Goal: Task Accomplishment & Management: Use online tool/utility

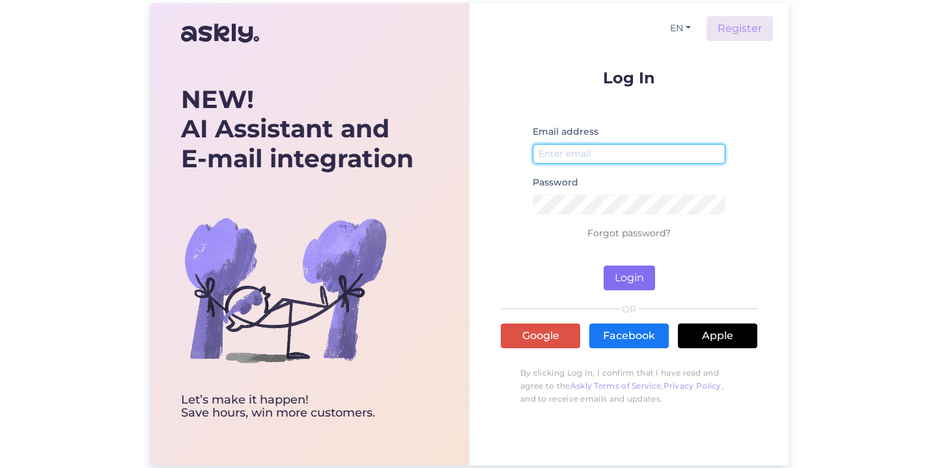
type input "[EMAIL_ADDRESS][DOMAIN_NAME]"
click at [633, 282] on button "Login" at bounding box center [629, 278] width 51 height 25
